Goal: Information Seeking & Learning: Understand process/instructions

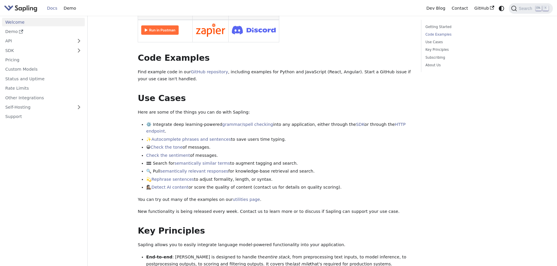
scroll to position [205, 0]
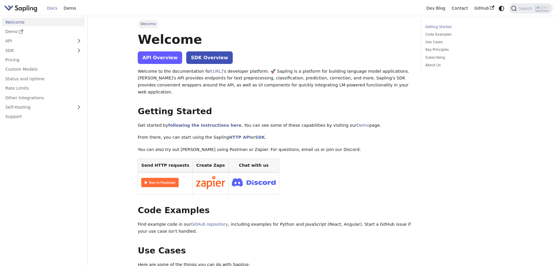
click at [164, 63] on link "API Overview" at bounding box center [160, 57] width 44 height 13
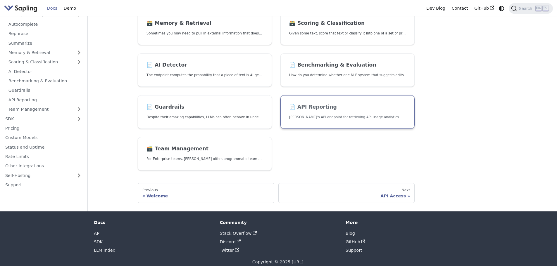
scroll to position [192, 0]
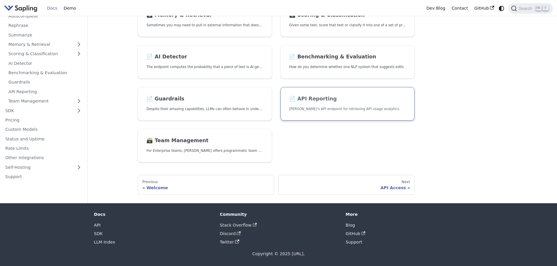
click at [366, 110] on p "[PERSON_NAME]'s API endpoint for retrieving API usage analytics." at bounding box center [347, 109] width 117 height 6
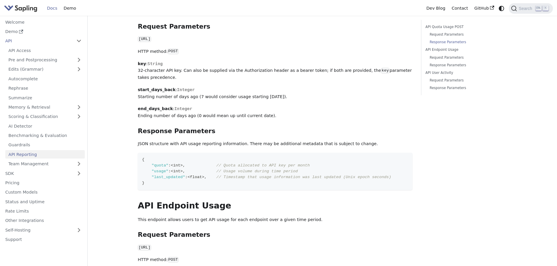
scroll to position [117, 0]
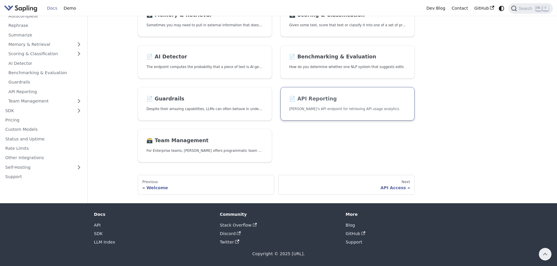
scroll to position [46, 0]
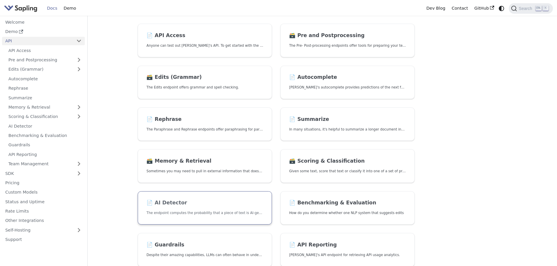
click at [169, 201] on h2 "📄️ AI Detector" at bounding box center [204, 203] width 117 height 6
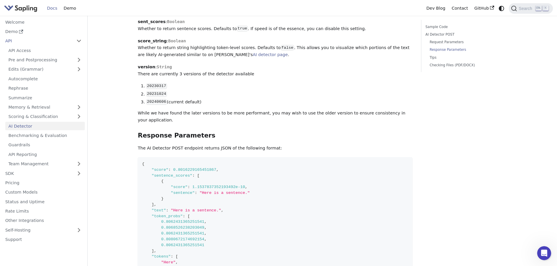
scroll to position [378, 0]
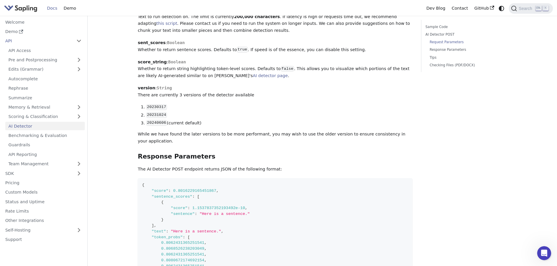
click at [156, 166] on p "The AI Detector POST endpoint returns JSON of the following format:" at bounding box center [275, 169] width 275 height 7
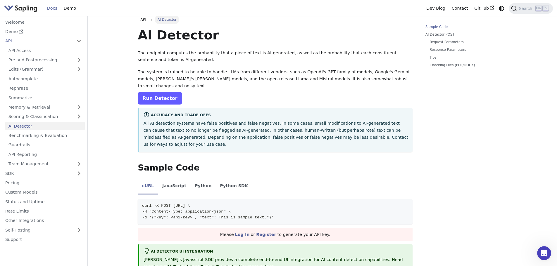
scroll to position [0, 0]
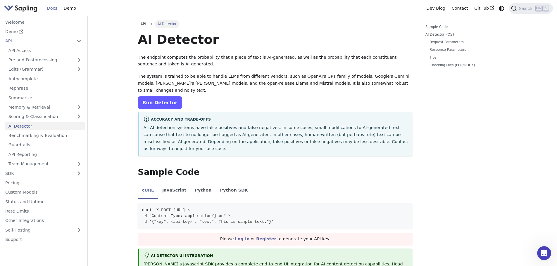
click at [165, 96] on link "Run Detector" at bounding box center [160, 102] width 44 height 13
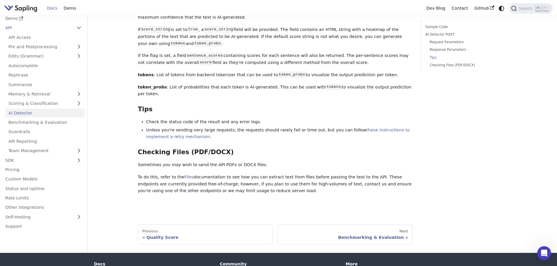
scroll to position [728, 0]
